Goal: Task Accomplishment & Management: Complete application form

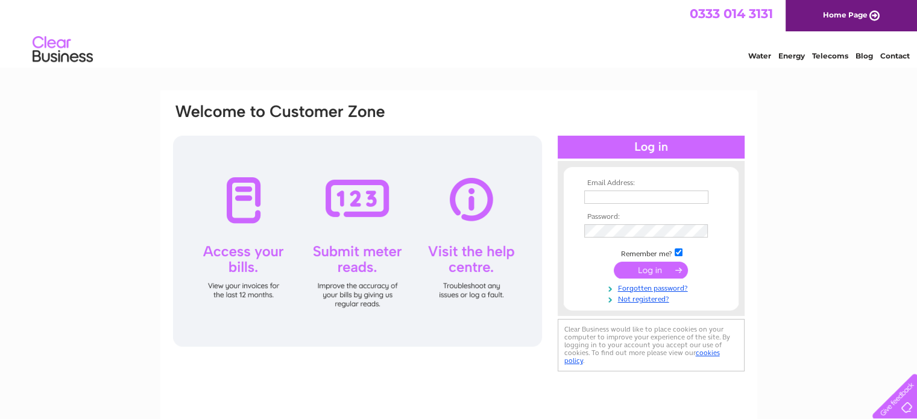
click at [604, 195] on input "text" at bounding box center [647, 197] width 124 height 13
type input "rachel.munns@live.com"
click at [749, 225] on div "Email Address: rachel.munns@live.com Password:" at bounding box center [458, 259] width 597 height 338
click at [648, 299] on link "Not registered?" at bounding box center [653, 298] width 137 height 11
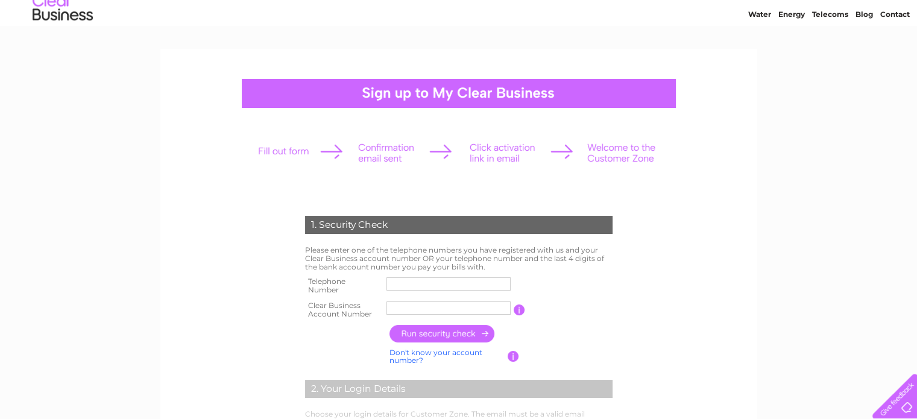
scroll to position [60, 0]
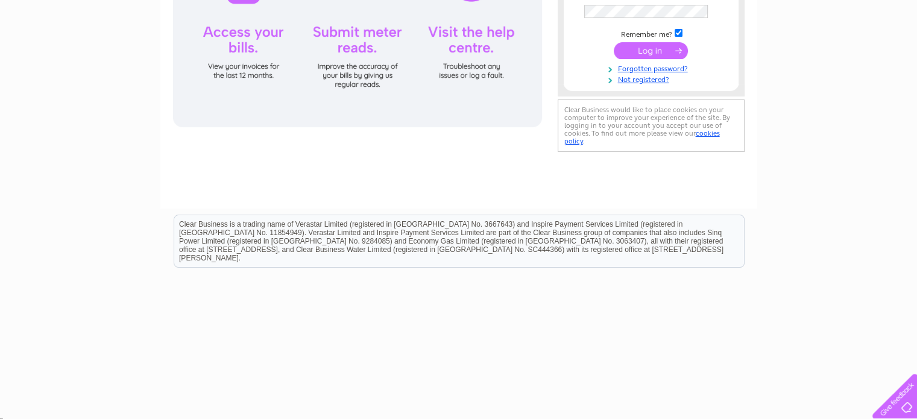
scroll to position [224, 0]
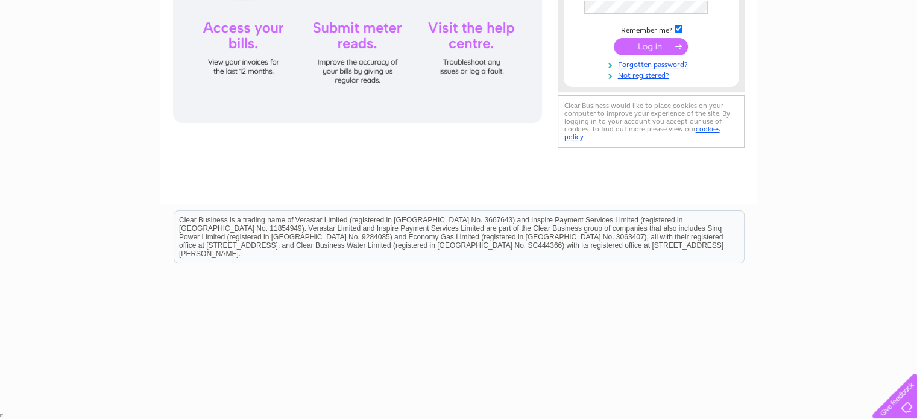
click at [904, 409] on div at bounding box center [892, 393] width 49 height 49
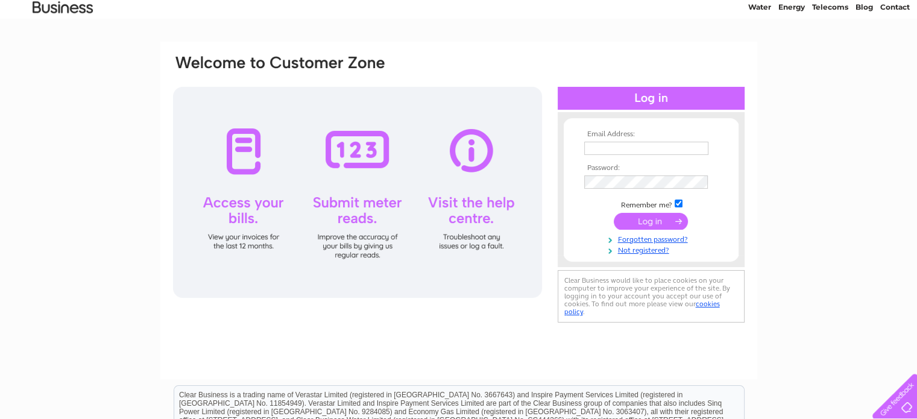
scroll to position [43, 0]
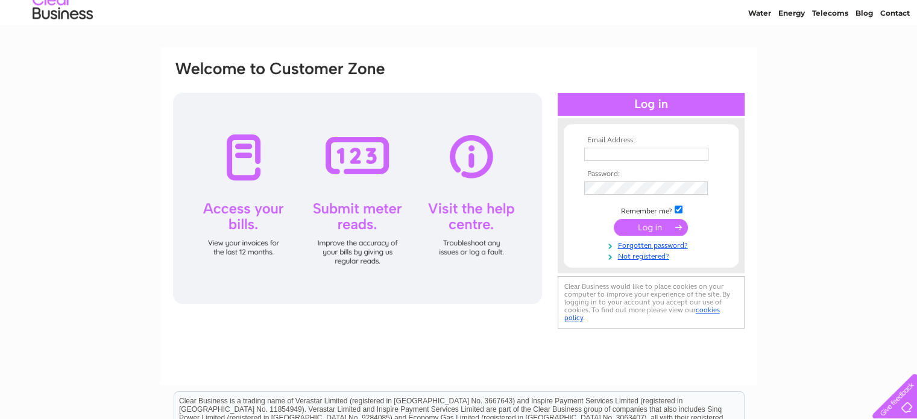
click at [459, 208] on div at bounding box center [357, 198] width 369 height 211
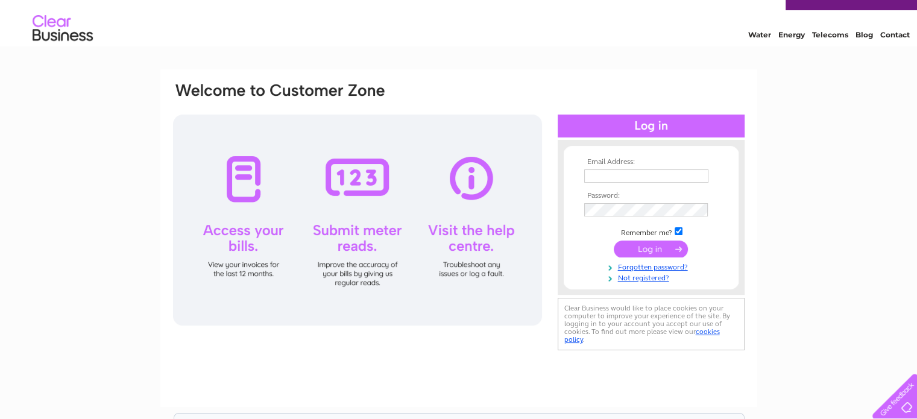
scroll to position [0, 0]
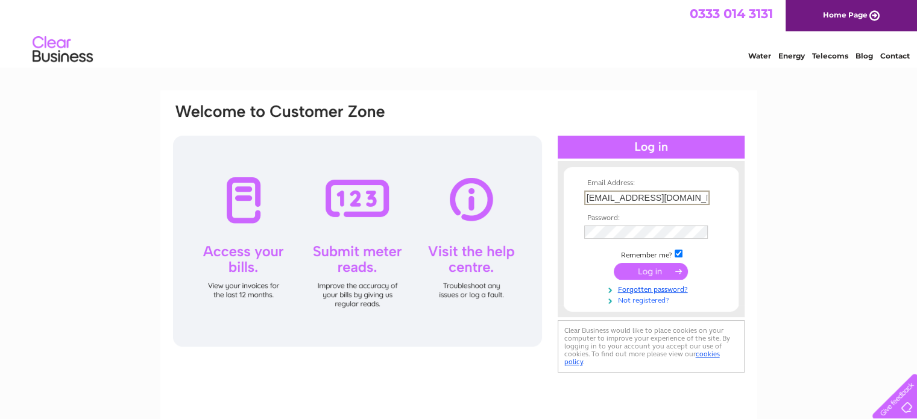
type input "[EMAIL_ADDRESS][DOMAIN_NAME]"
click at [642, 296] on link "Not registered?" at bounding box center [653, 298] width 137 height 11
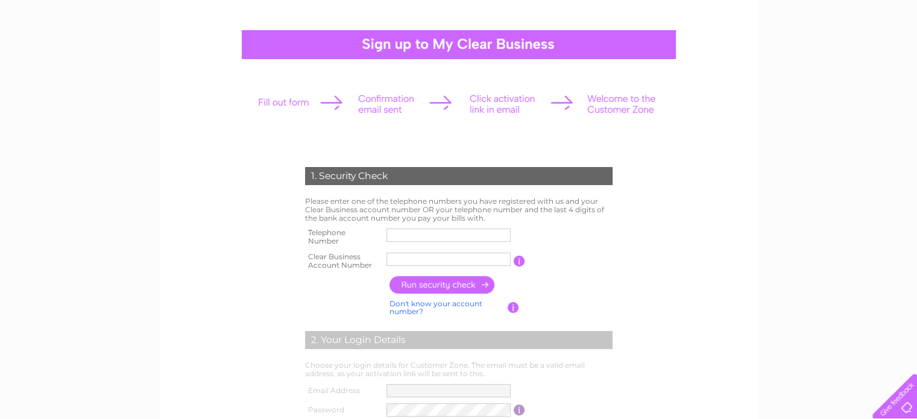
scroll to position [121, 0]
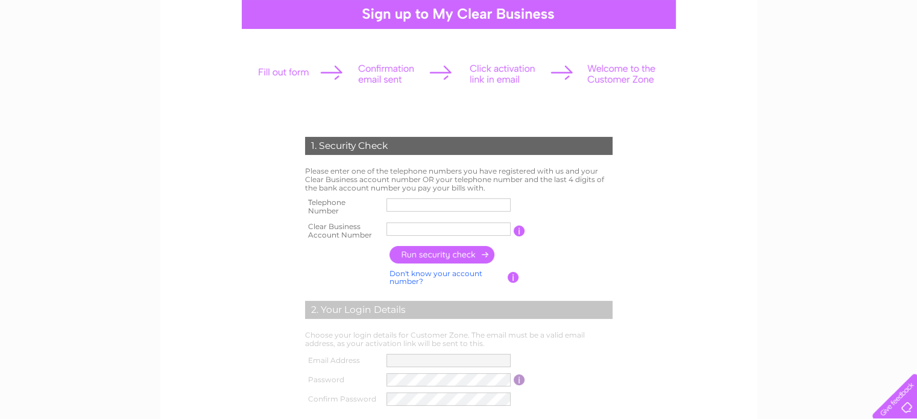
click at [424, 206] on input "text" at bounding box center [449, 204] width 124 height 13
type input "07933260874"
click at [410, 224] on input "text" at bounding box center [449, 229] width 124 height 13
type input "cb3032273"
click at [449, 253] on input "button" at bounding box center [443, 254] width 106 height 17
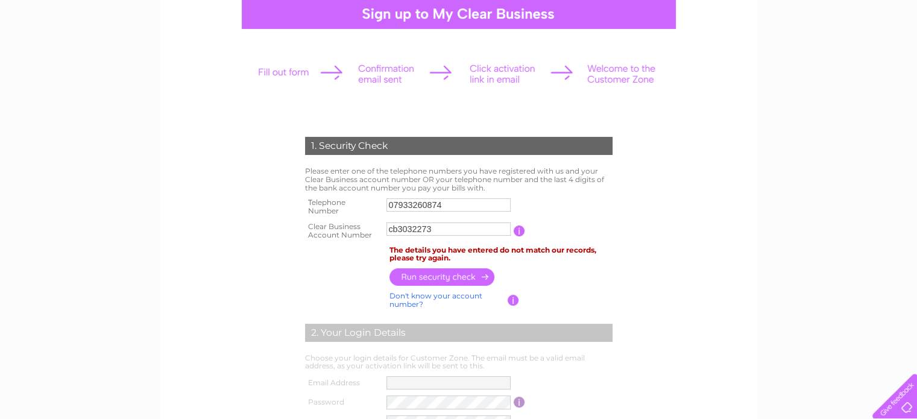
click at [414, 207] on input "07933260874" at bounding box center [449, 204] width 124 height 13
click at [419, 278] on input "button" at bounding box center [443, 277] width 106 height 17
drag, startPoint x: 452, startPoint y: 204, endPoint x: 364, endPoint y: 203, distance: 88.1
click at [364, 203] on tr "Telephone Number 07933260874" at bounding box center [459, 207] width 314 height 24
type input "07967276194"
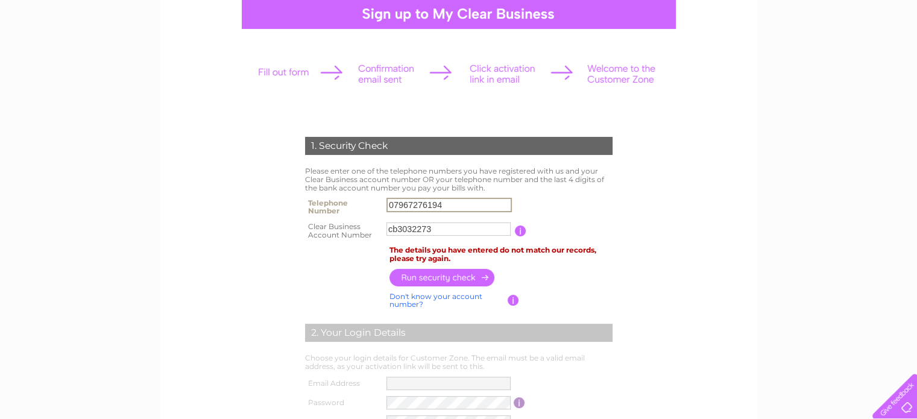
click at [444, 277] on input "button" at bounding box center [443, 277] width 106 height 17
drag, startPoint x: 442, startPoint y: 206, endPoint x: 364, endPoint y: 208, distance: 77.2
click at [364, 208] on tr "Telephone Number 07967276194" at bounding box center [459, 207] width 314 height 24
click at [512, 302] on input "button" at bounding box center [513, 300] width 11 height 11
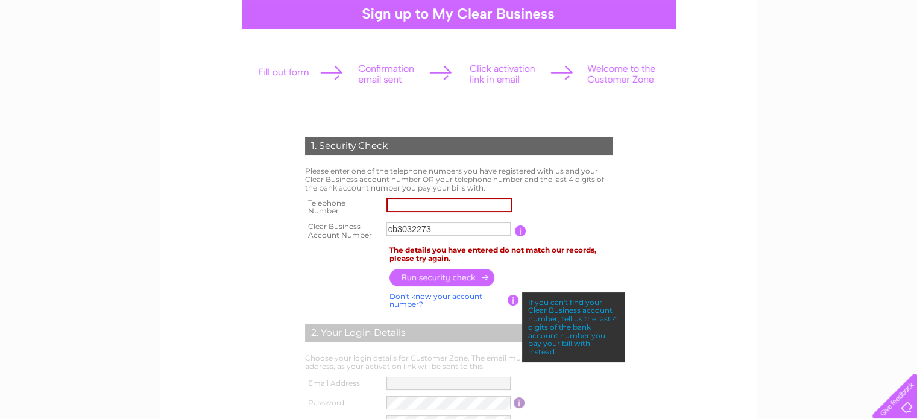
click at [752, 246] on div "1. Security Check Please enter one of the telephone numbers you have registered…" at bounding box center [458, 285] width 597 height 630
